Goal: Information Seeking & Learning: Compare options

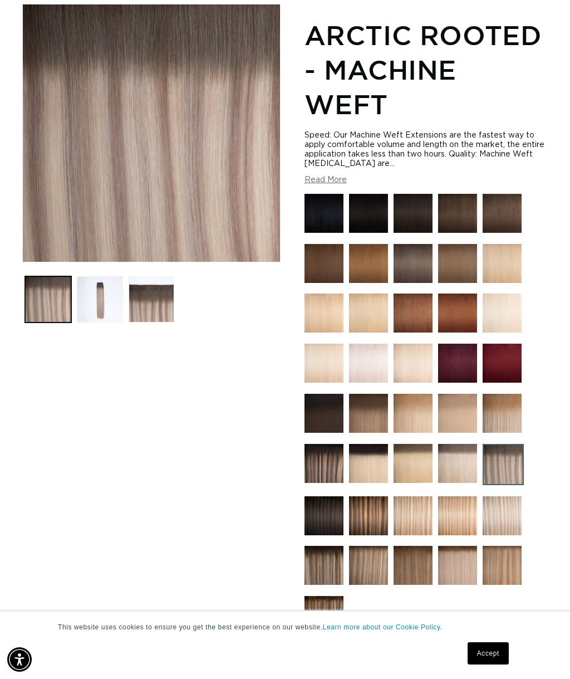
scroll to position [0, 983]
click at [317, 627] on img at bounding box center [324, 615] width 39 height 39
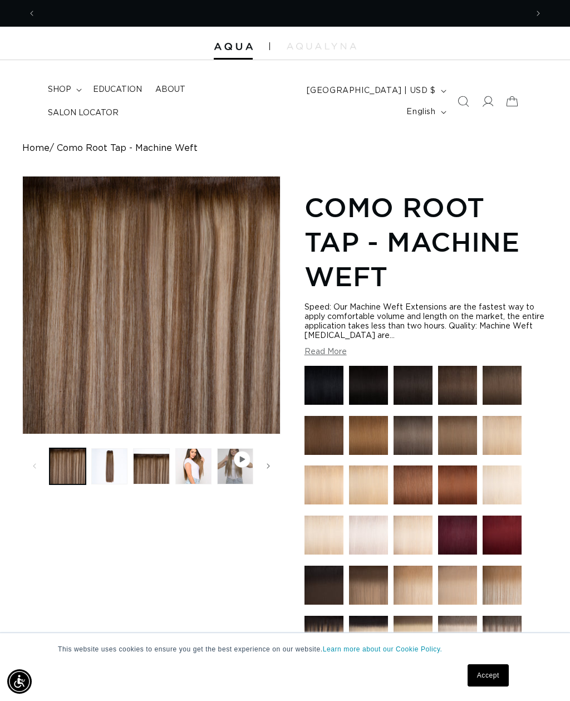
scroll to position [0, 491]
click at [198, 467] on button "Load image 4 in gallery view" at bounding box center [193, 466] width 36 height 36
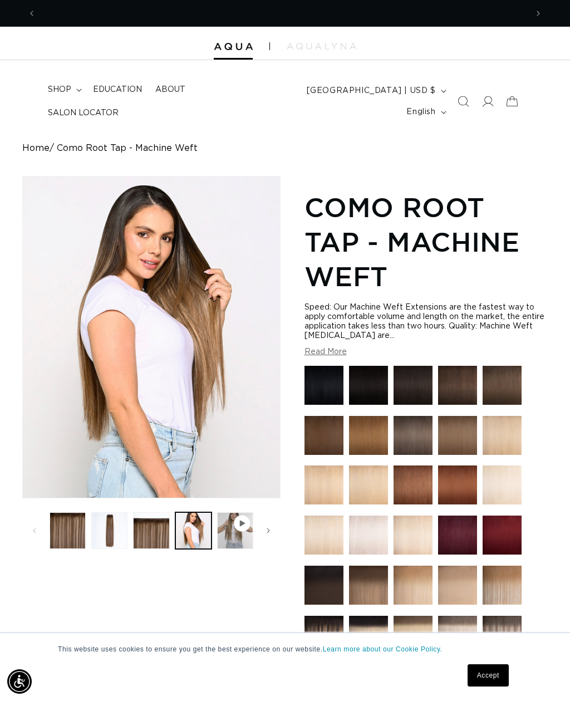
scroll to position [0, 983]
click at [155, 533] on button "Load image 3 in gallery view" at bounding box center [151, 530] width 36 height 36
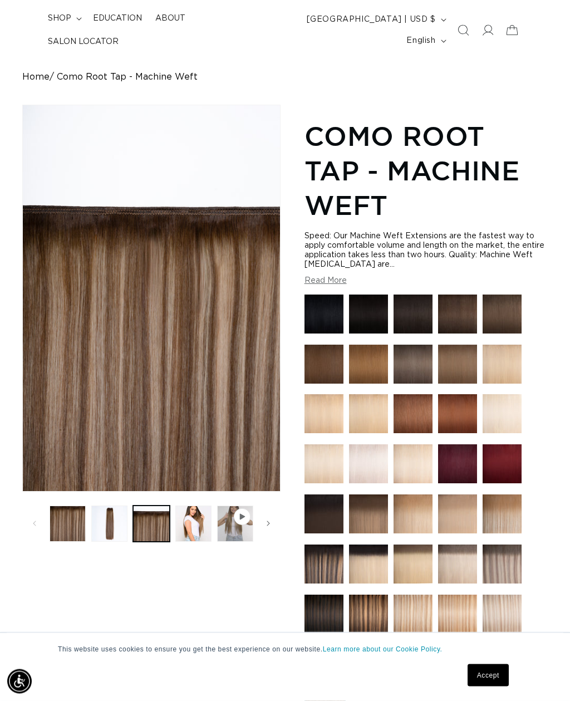
scroll to position [71, 0]
click at [510, 554] on img at bounding box center [502, 564] width 39 height 39
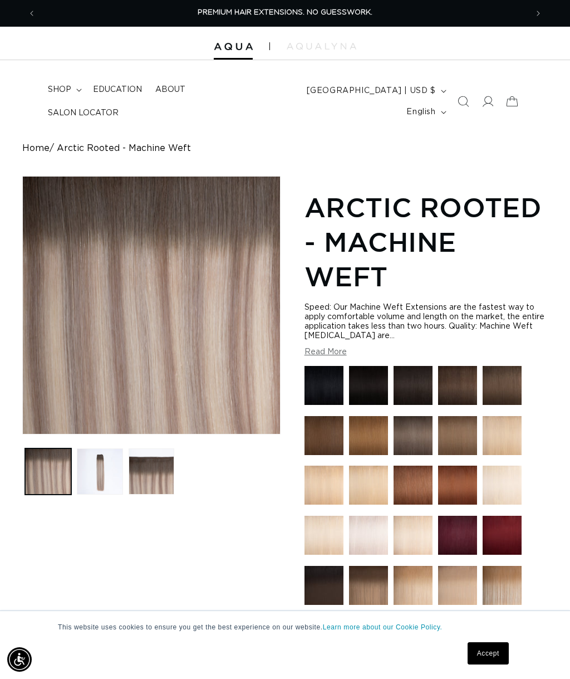
click at [146, 477] on button "Load image 3 in gallery view" at bounding box center [152, 471] width 46 height 46
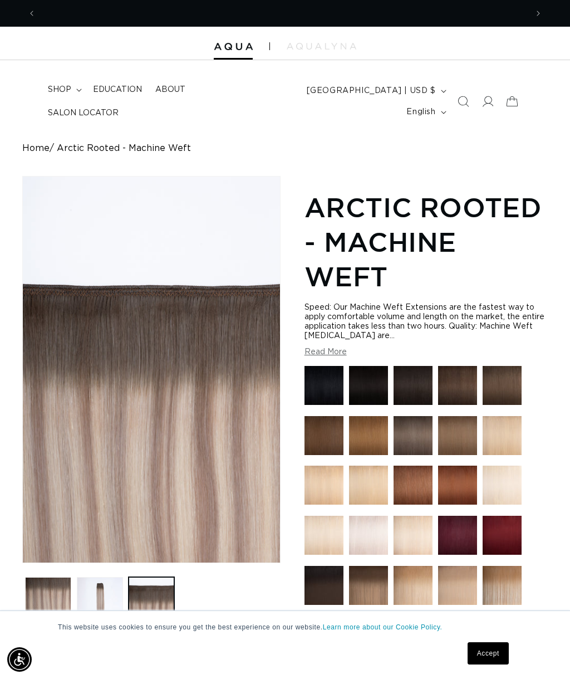
click at [99, 583] on button "Load image 2 in gallery view" at bounding box center [100, 600] width 46 height 46
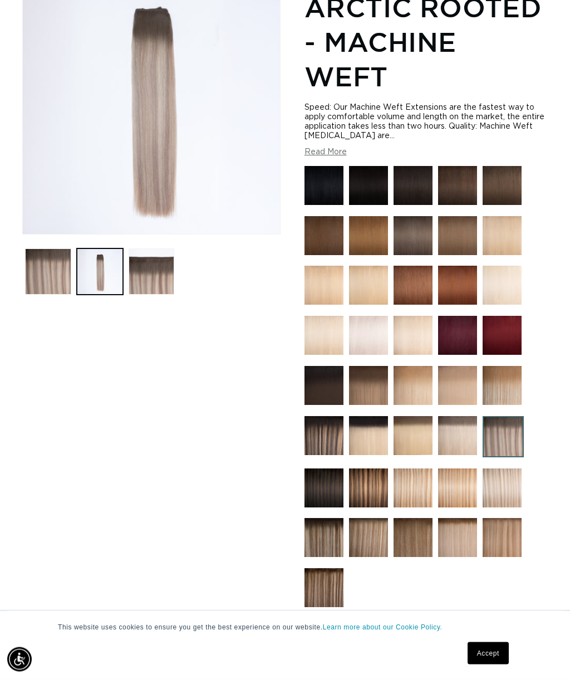
scroll to position [201, 0]
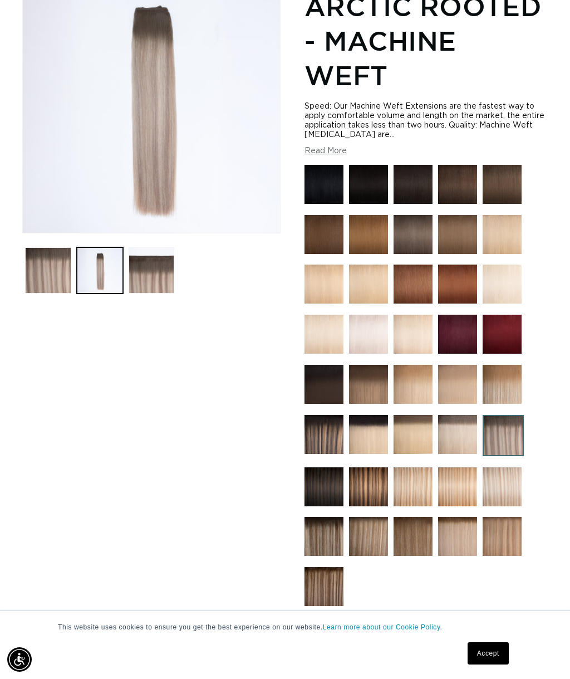
click at [377, 534] on img at bounding box center [368, 536] width 39 height 39
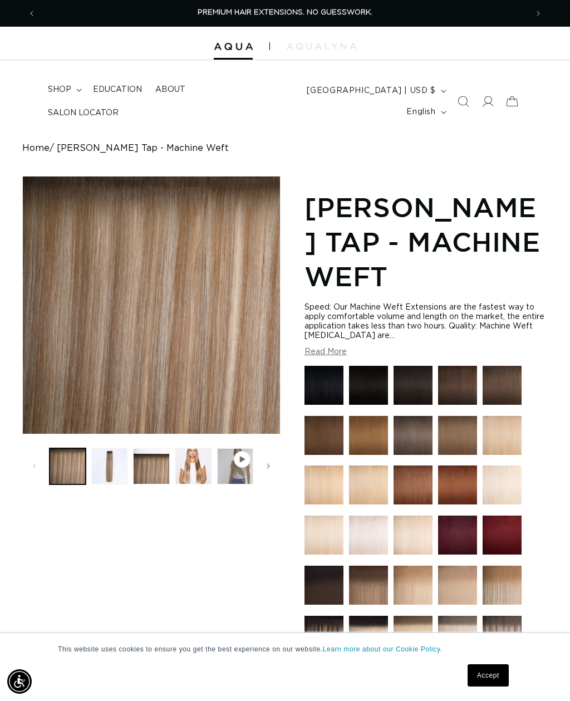
click at [187, 469] on button "Load image 4 in gallery view" at bounding box center [193, 466] width 36 height 36
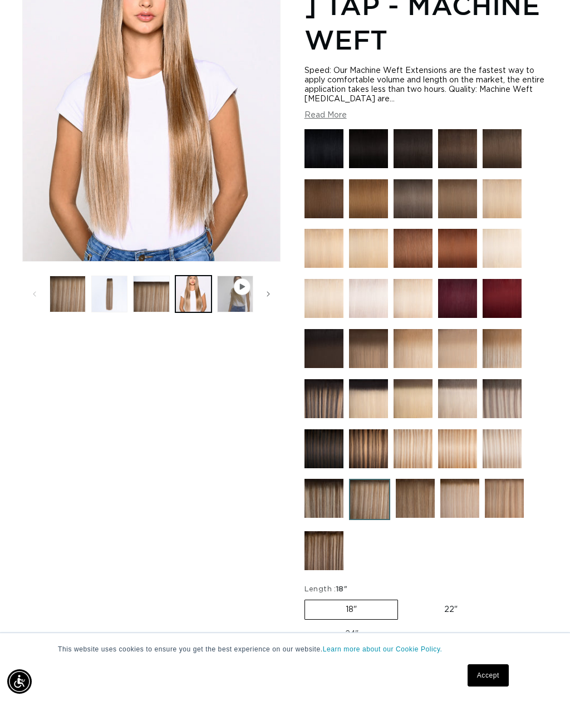
scroll to position [0, 983]
click at [509, 205] on img at bounding box center [502, 198] width 39 height 39
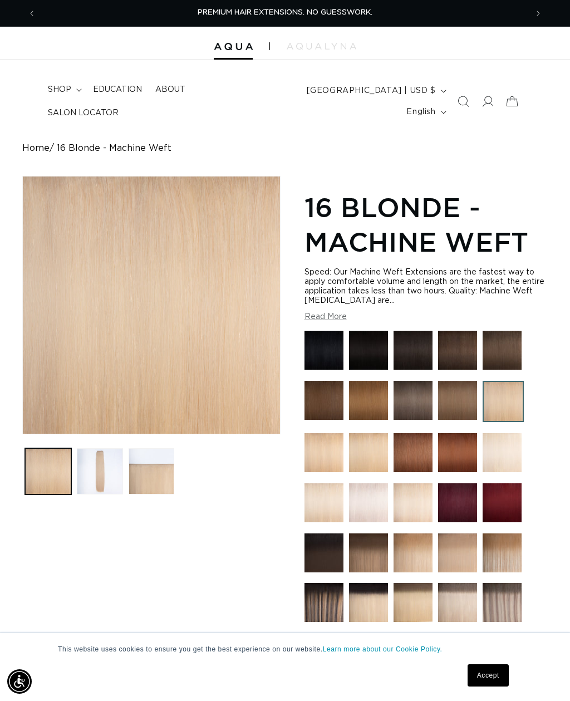
click at [381, 447] on img at bounding box center [368, 452] width 39 height 39
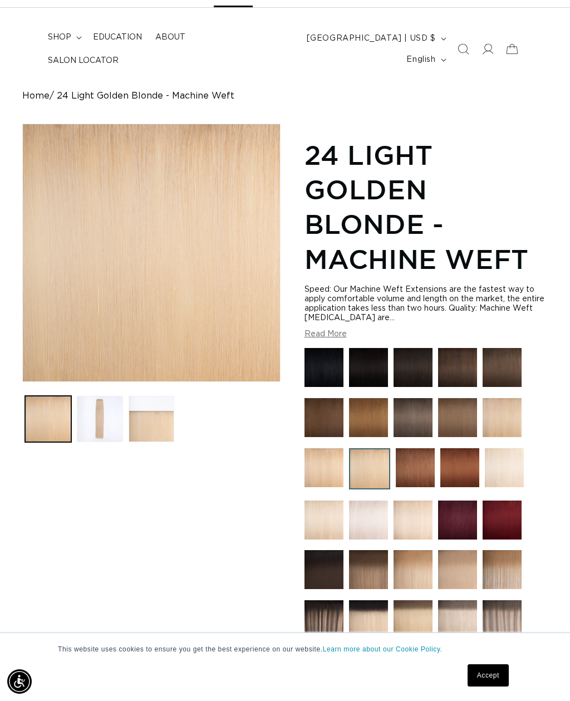
scroll to position [56, 0]
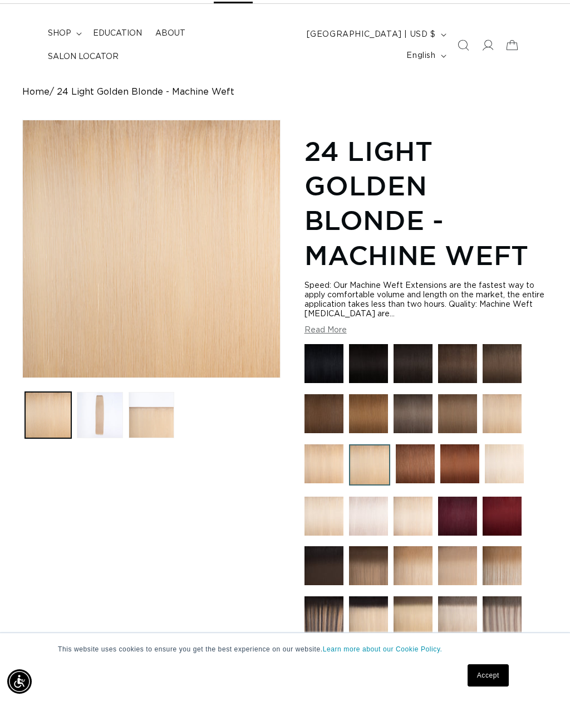
click at [370, 512] on img at bounding box center [368, 516] width 39 height 39
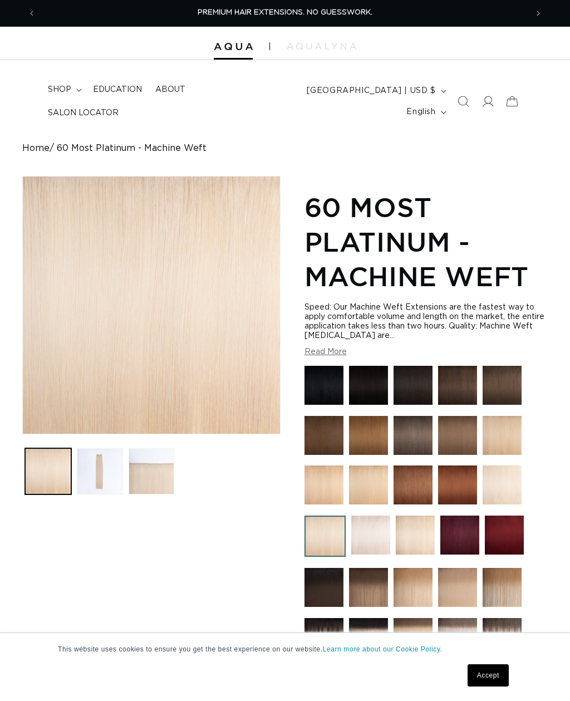
scroll to position [47, 0]
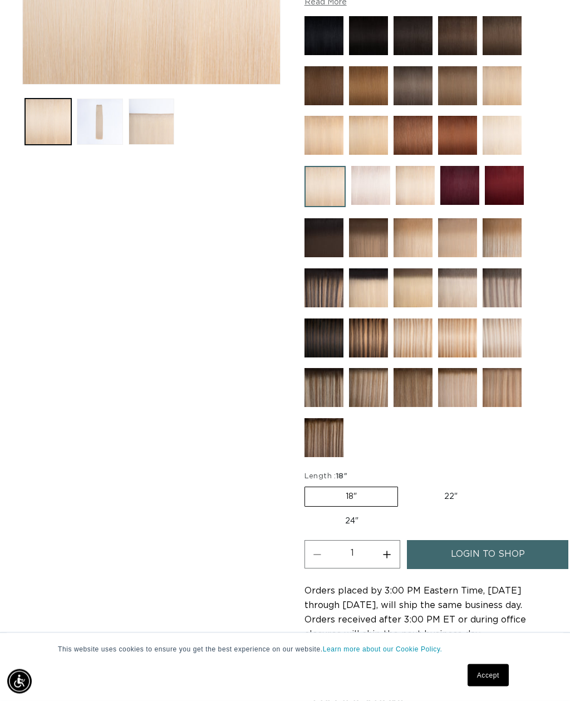
click at [472, 497] on label "22" Variant sold out or unavailable" at bounding box center [451, 497] width 95 height 19
click at [404, 486] on input "22" Variant sold out or unavailable" at bounding box center [404, 485] width 1 height 1
radio input "true"
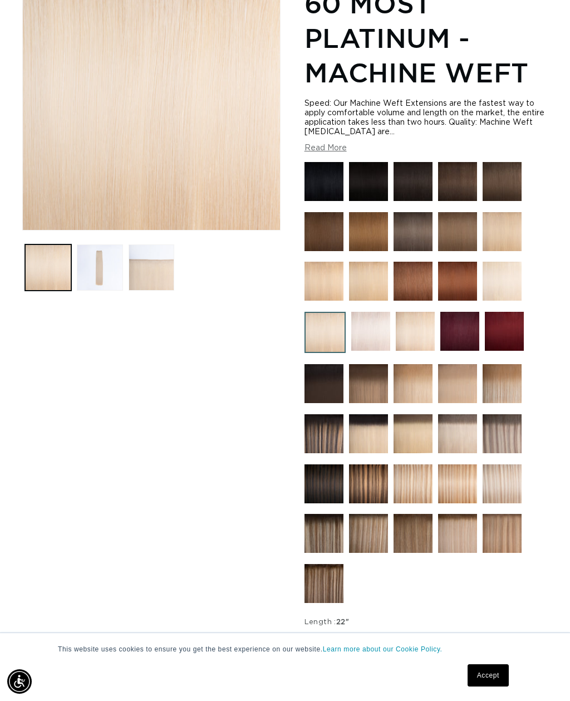
scroll to position [221, 0]
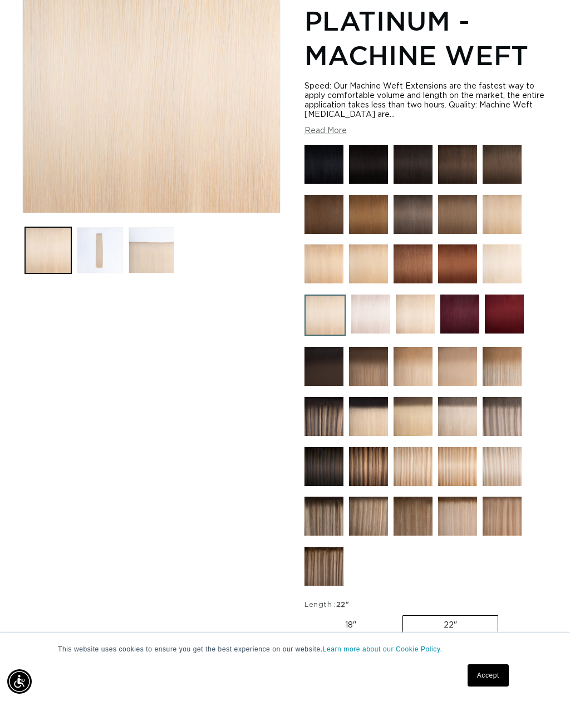
click at [372, 527] on img at bounding box center [368, 516] width 39 height 39
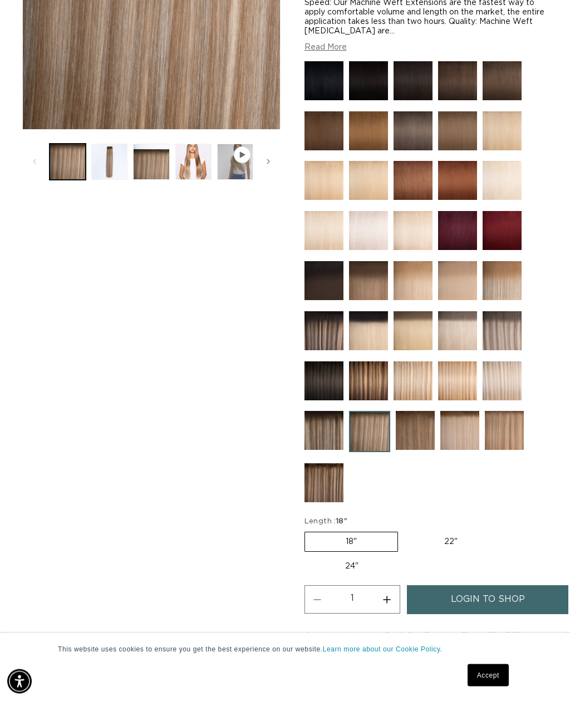
scroll to position [305, 0]
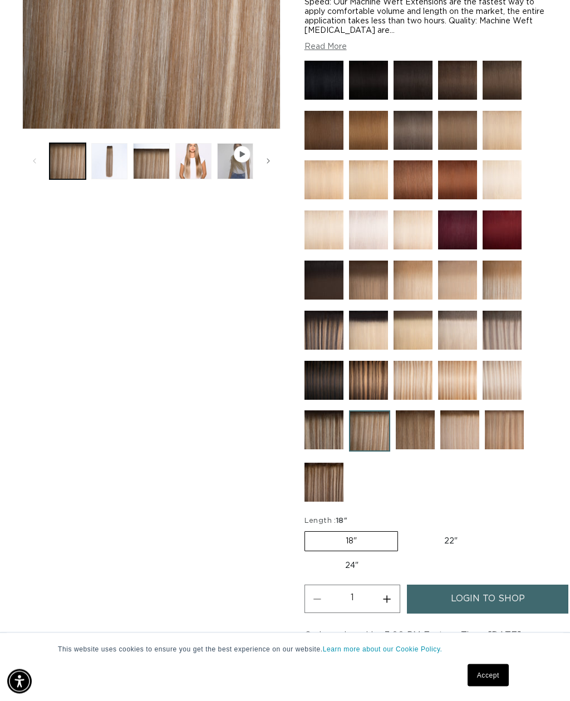
click at [331, 432] on img at bounding box center [324, 430] width 39 height 39
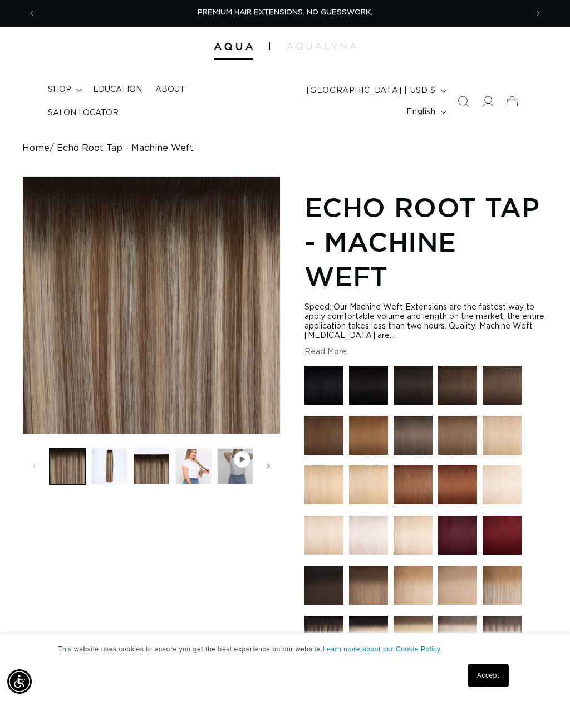
click at [203, 468] on button "Load image 4 in gallery view" at bounding box center [193, 466] width 36 height 36
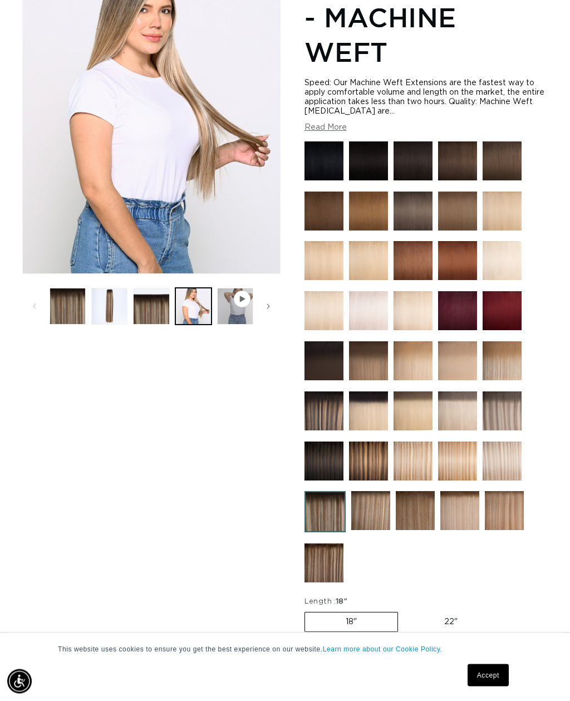
scroll to position [244, 0]
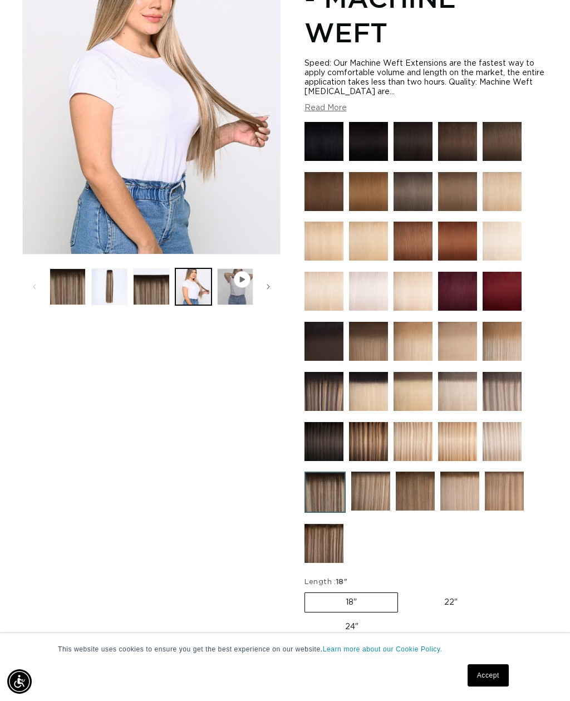
click at [331, 536] on img at bounding box center [324, 543] width 39 height 39
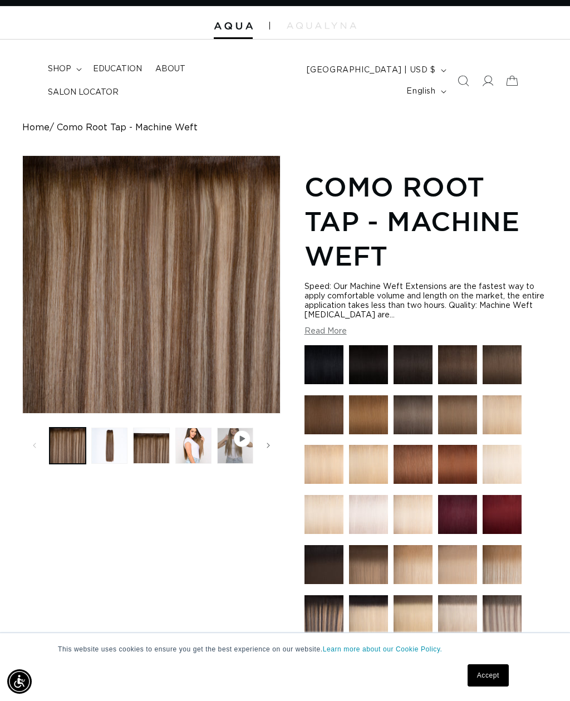
scroll to position [0, 983]
click at [69, 74] on span "shop" at bounding box center [59, 69] width 23 height 10
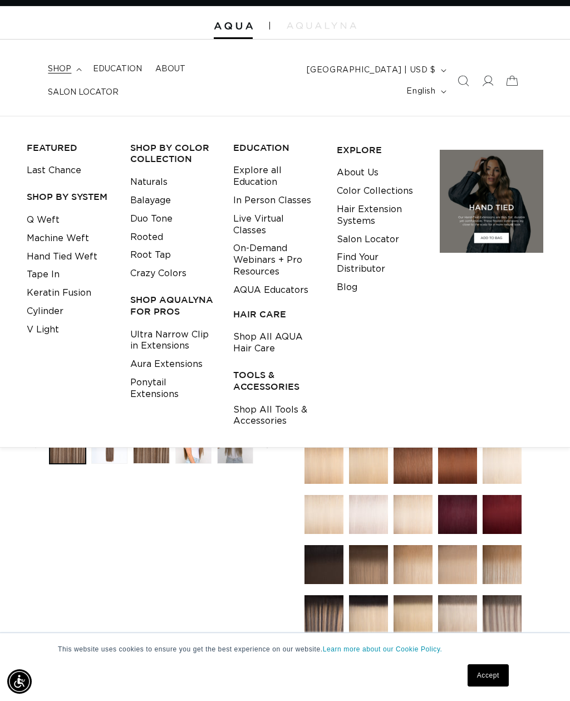
click at [41, 211] on link "Q Weft" at bounding box center [43, 220] width 33 height 18
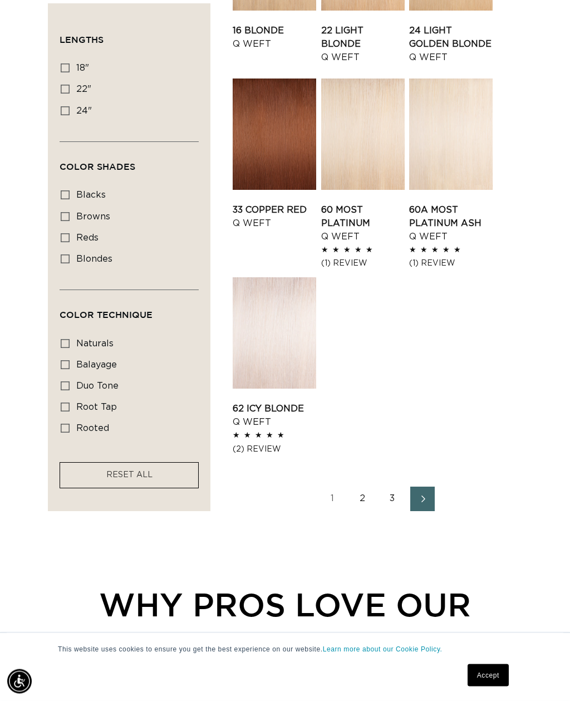
scroll to position [1047, 0]
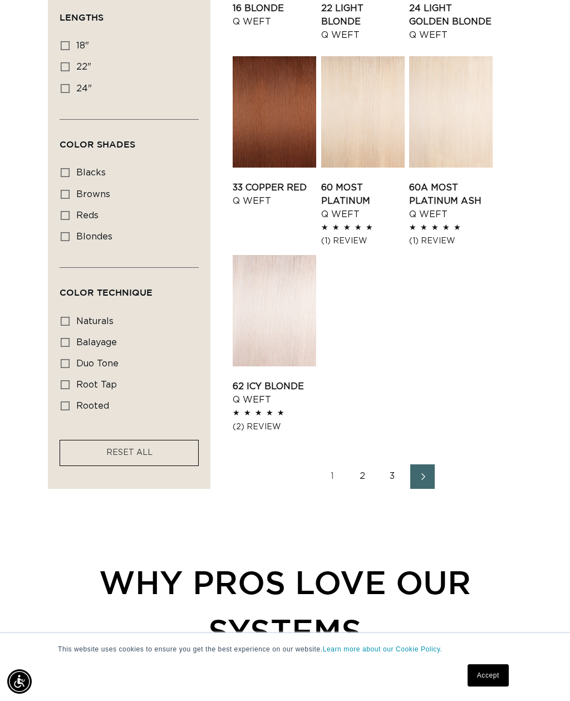
click at [362, 478] on link "2" at bounding box center [362, 477] width 25 height 25
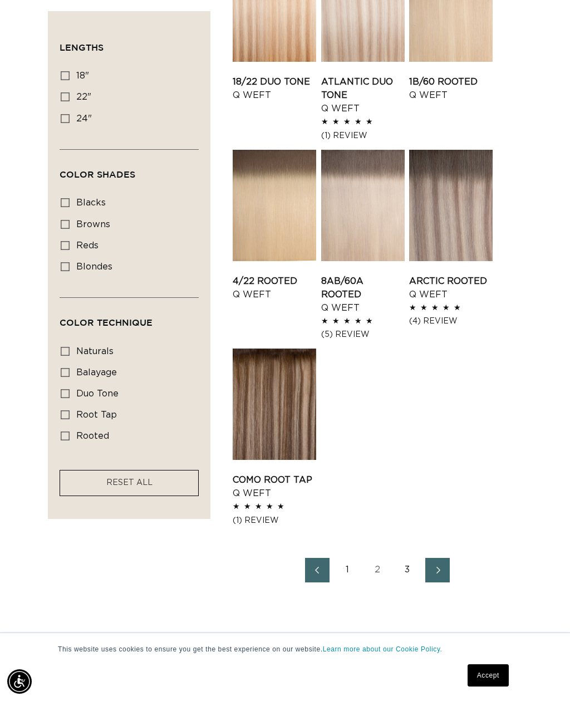
scroll to position [0, 983]
click at [399, 562] on link "3" at bounding box center [408, 570] width 25 height 25
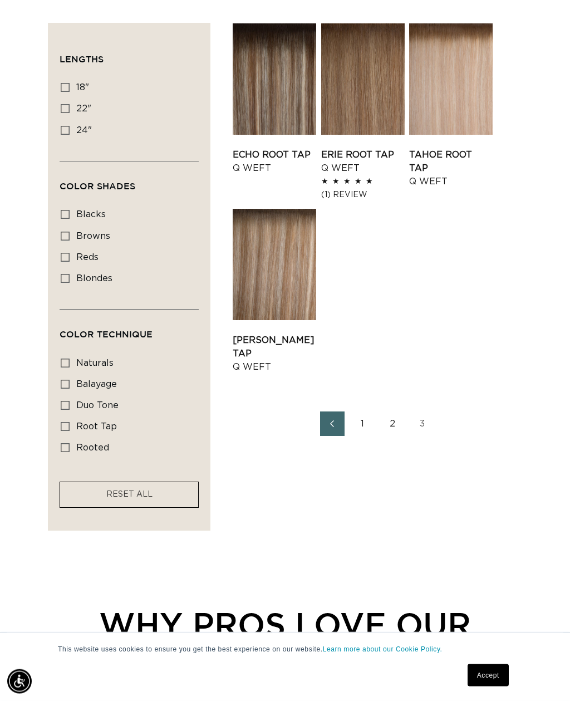
scroll to position [303, 0]
click at [387, 423] on link "2" at bounding box center [392, 424] width 25 height 25
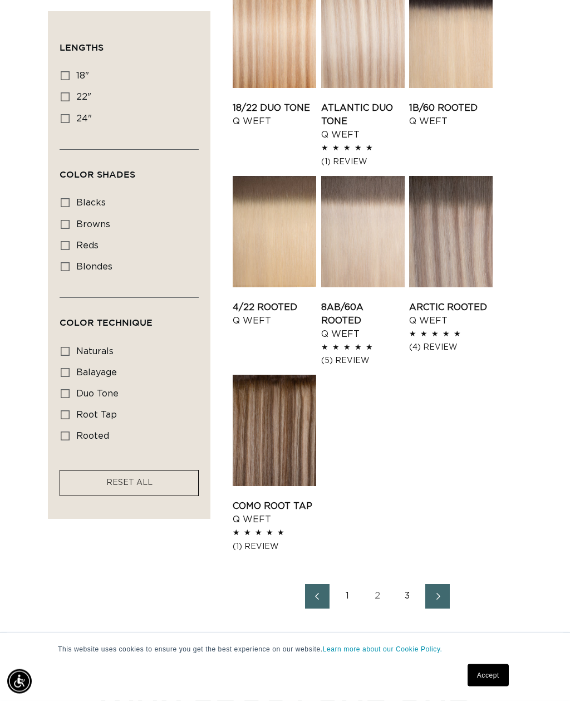
scroll to position [914, 0]
click at [277, 500] on link "Como Root Tap Q Weft" at bounding box center [275, 513] width 84 height 27
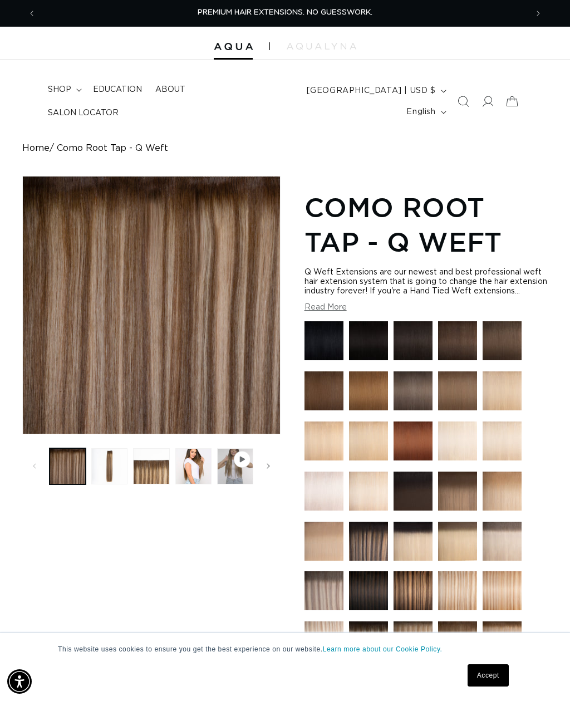
click at [153, 463] on button "Load image 3 in gallery view" at bounding box center [151, 466] width 36 height 36
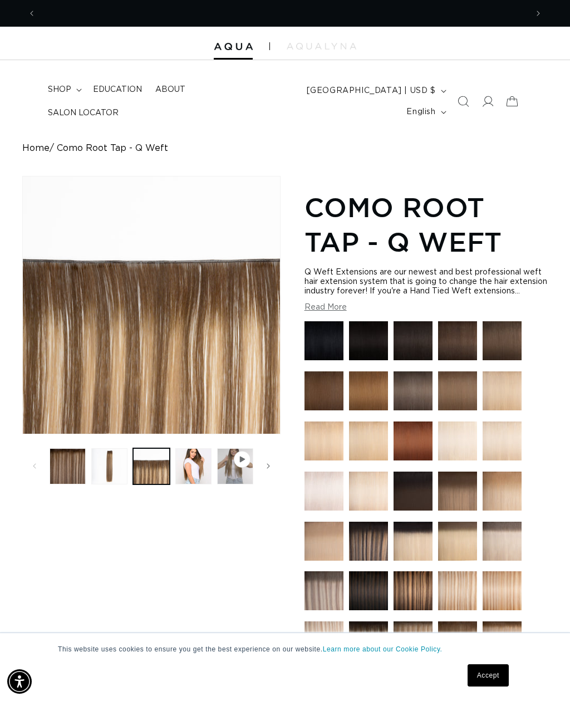
scroll to position [0, 491]
click at [112, 464] on button "Load image 2 in gallery view" at bounding box center [109, 466] width 36 height 36
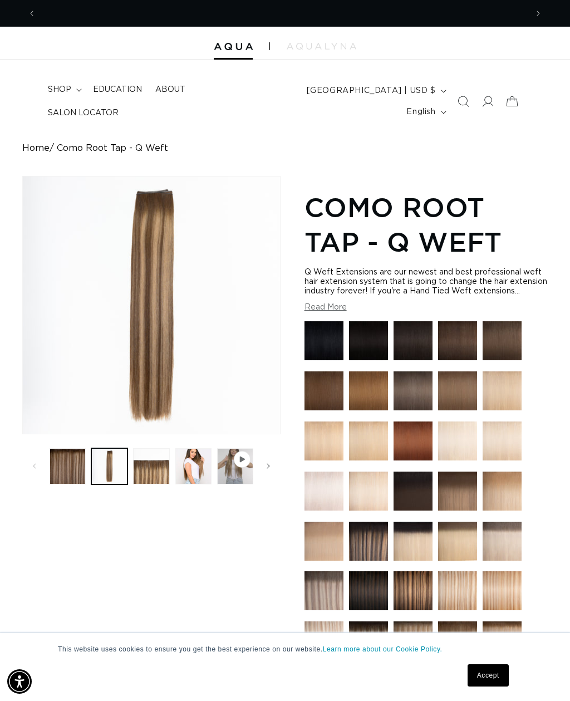
scroll to position [0, 983]
click at [70, 95] on span "shop" at bounding box center [59, 90] width 23 height 10
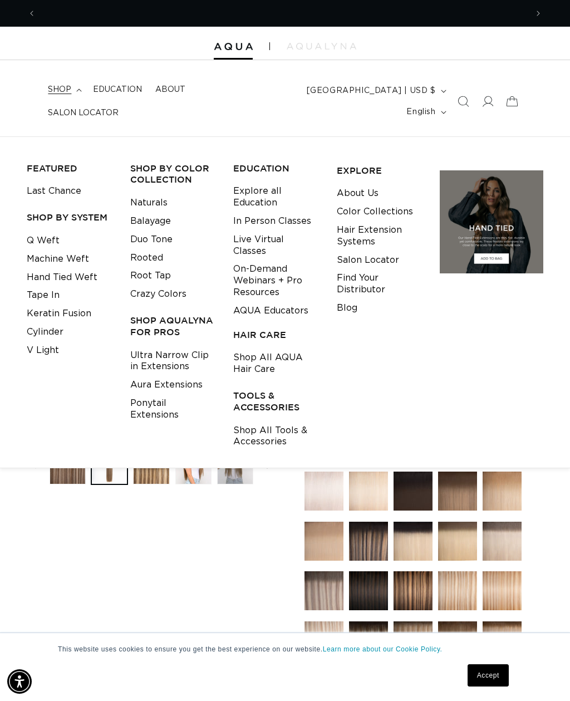
scroll to position [0, 0]
click at [52, 323] on link "Cylinder" at bounding box center [45, 332] width 37 height 18
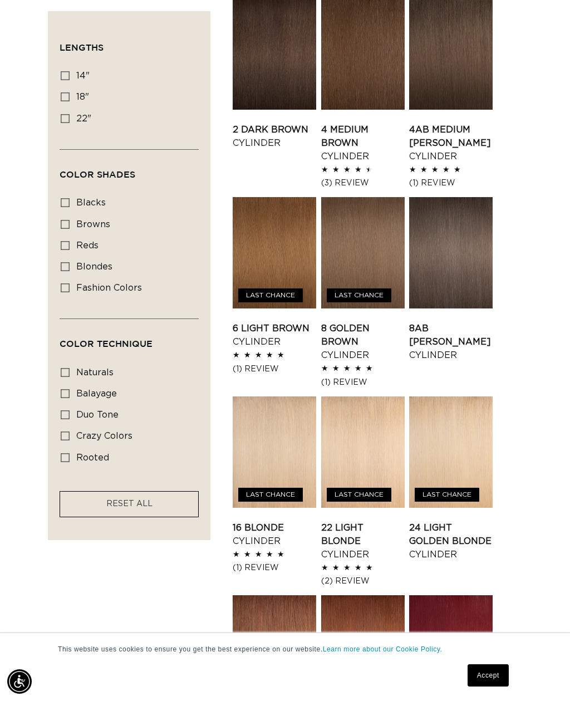
scroll to position [512, 0]
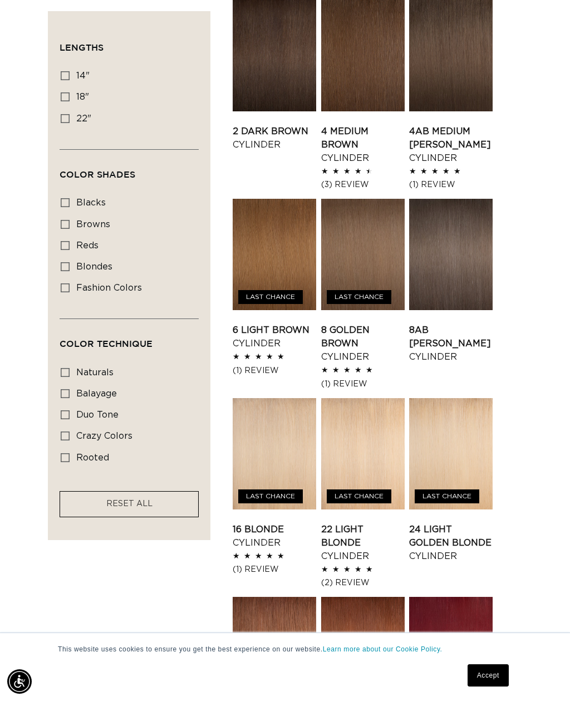
click at [476, 324] on link "8AB Ash Brown Cylinder" at bounding box center [451, 344] width 84 height 40
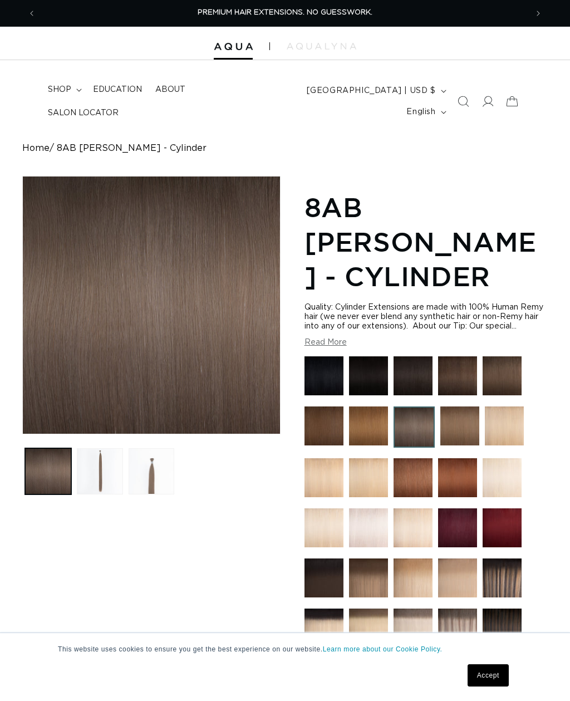
click at [155, 465] on button "Load image 3 in gallery view" at bounding box center [152, 471] width 46 height 46
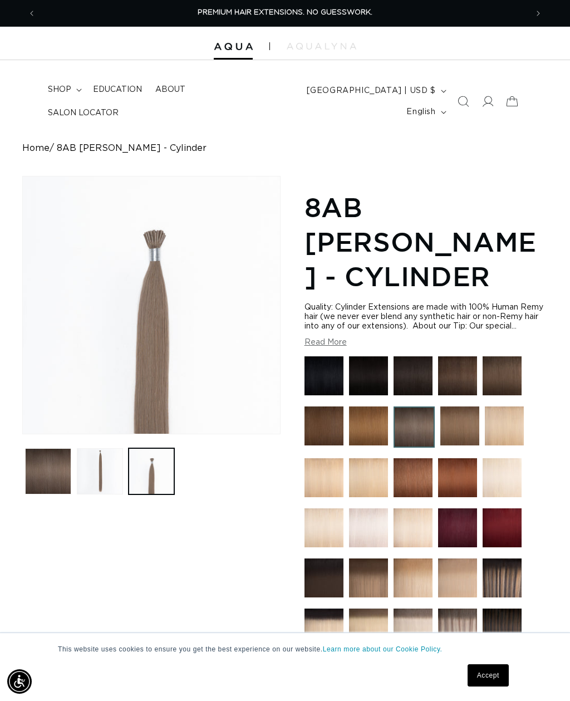
click at [107, 468] on button "Load image 2 in gallery view" at bounding box center [100, 471] width 46 height 46
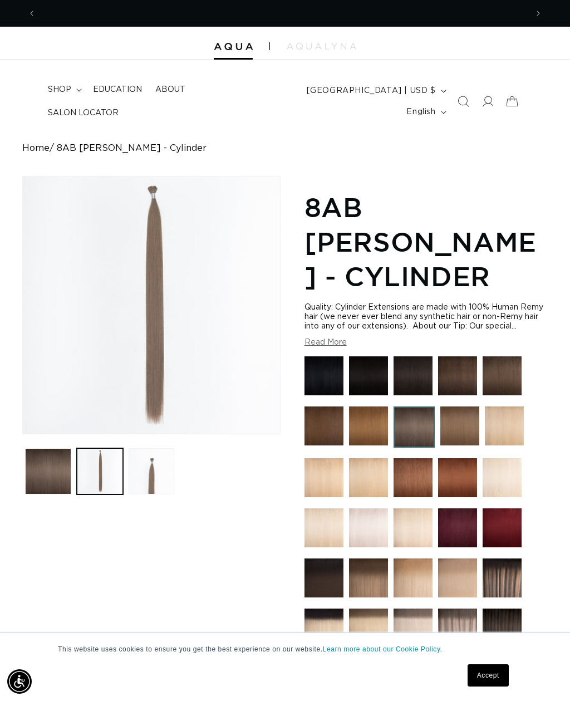
scroll to position [0, 491]
